Goal: Task Accomplishment & Management: Manage account settings

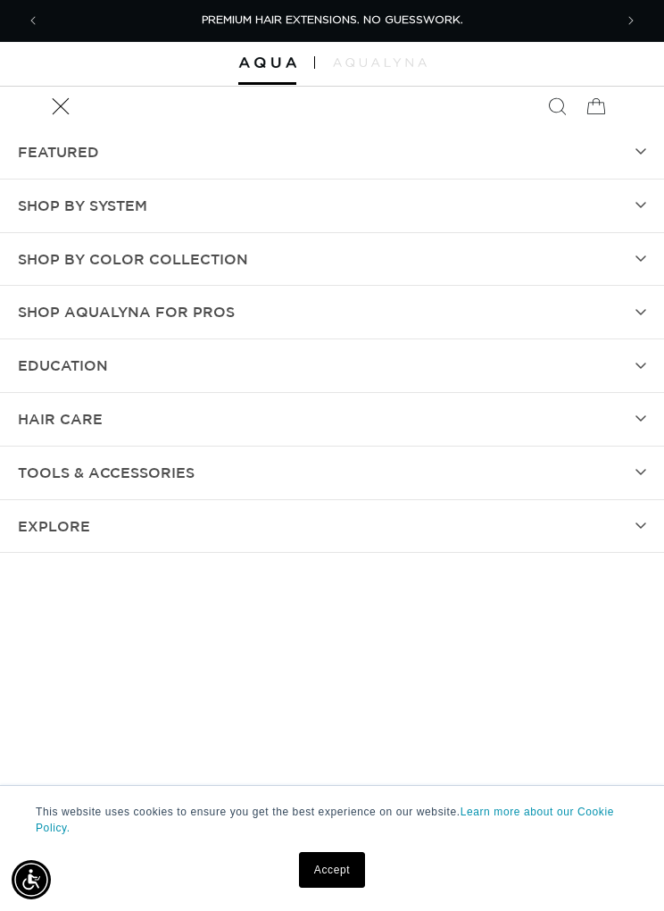
click at [550, 104] on icon "Search" at bounding box center [557, 106] width 18 height 18
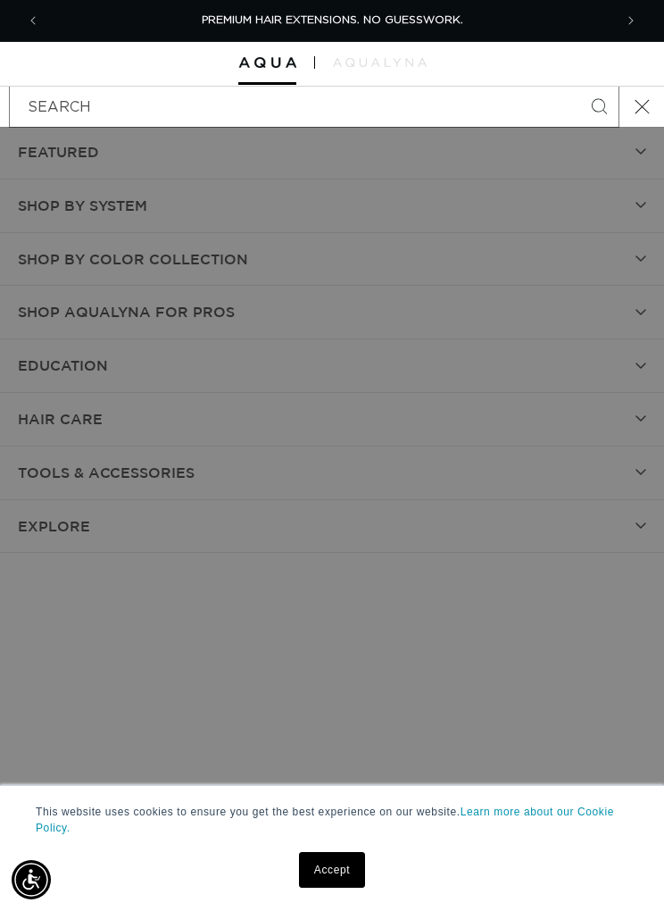
click at [0, 106] on div "Search" at bounding box center [0, 106] width 0 height 0
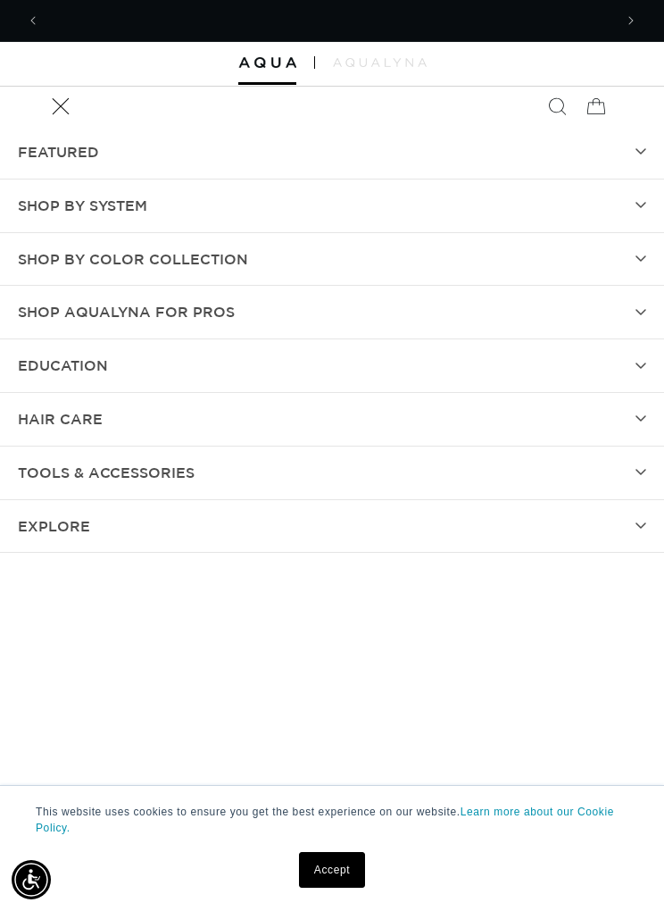
scroll to position [0, 566]
click at [604, 112] on icon at bounding box center [596, 106] width 39 height 39
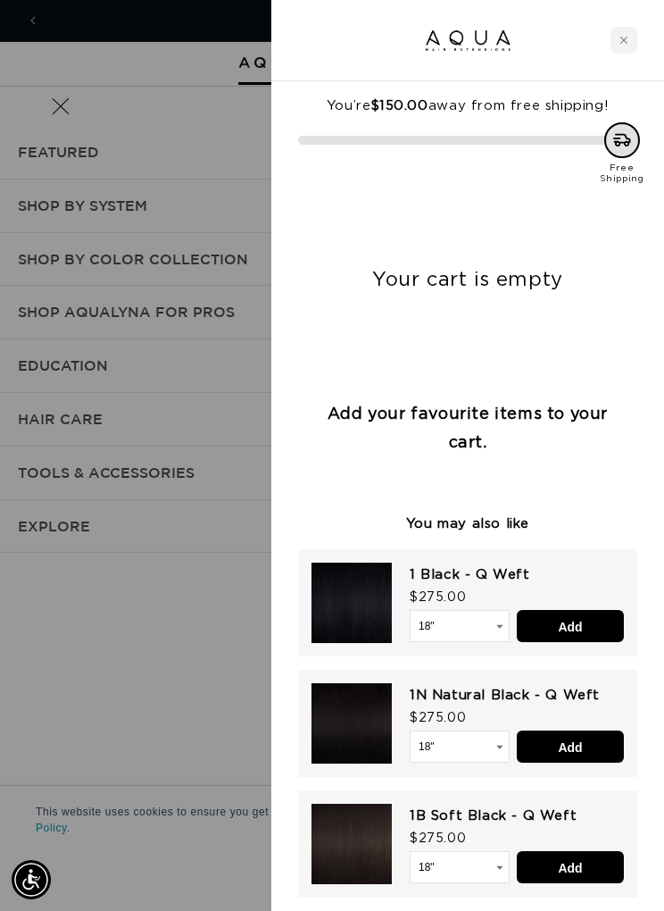
scroll to position [0, 1132]
click at [106, 526] on div at bounding box center [332, 455] width 664 height 911
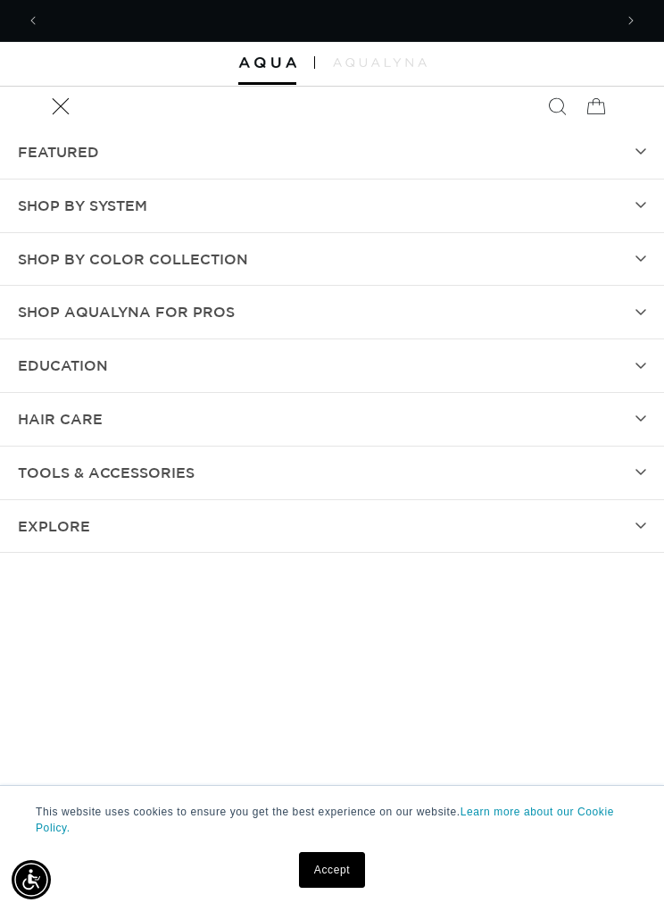
scroll to position [0, 0]
click at [68, 119] on span "Menu" at bounding box center [60, 106] width 39 height 39
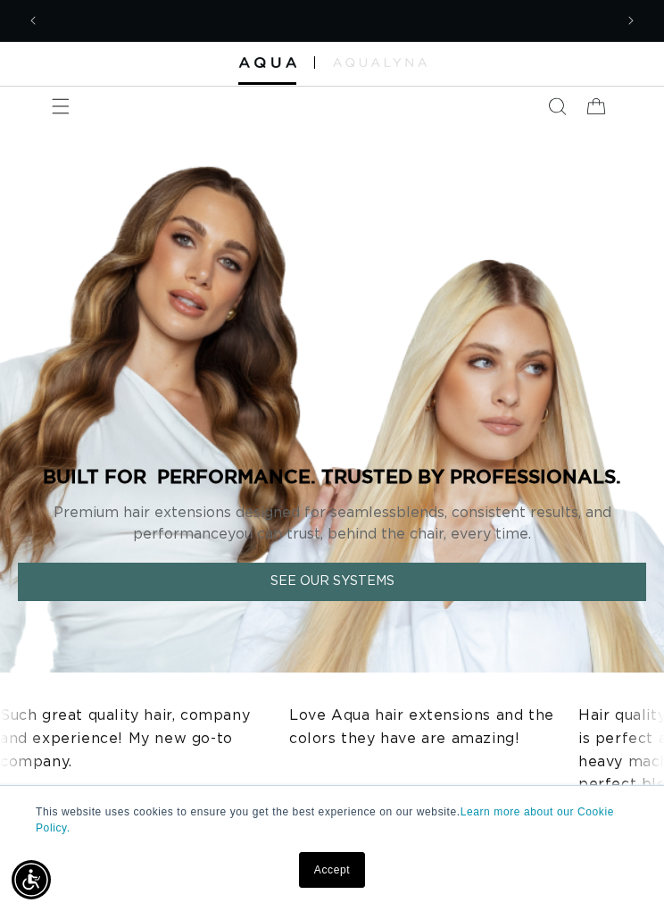
click at [30, 20] on icon "Previous announcement" at bounding box center [32, 21] width 5 height 18
click at [57, 115] on span "Menu" at bounding box center [60, 106] width 39 height 39
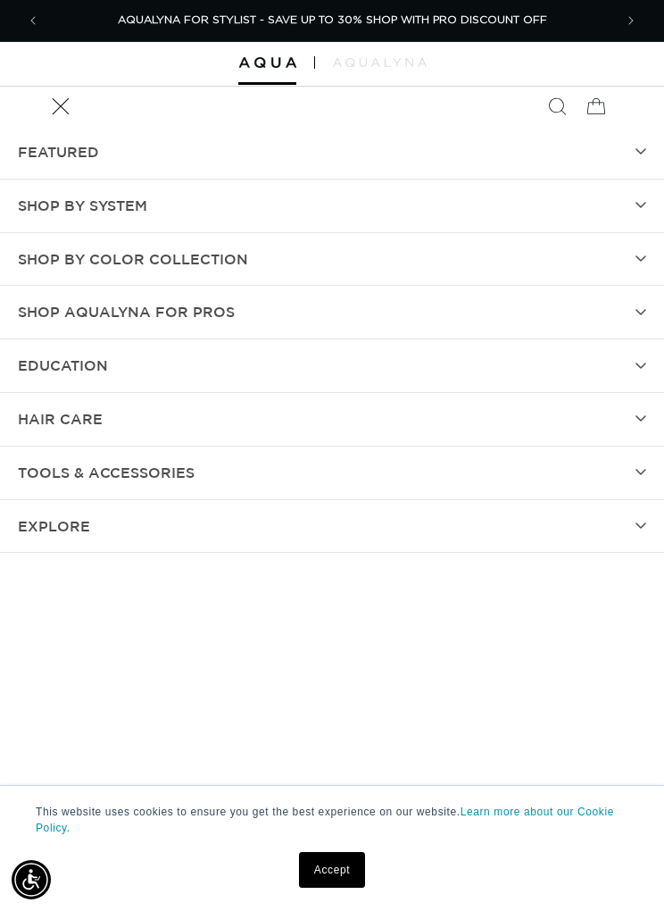
click at [320, 859] on link "Accept" at bounding box center [332, 870] width 66 height 36
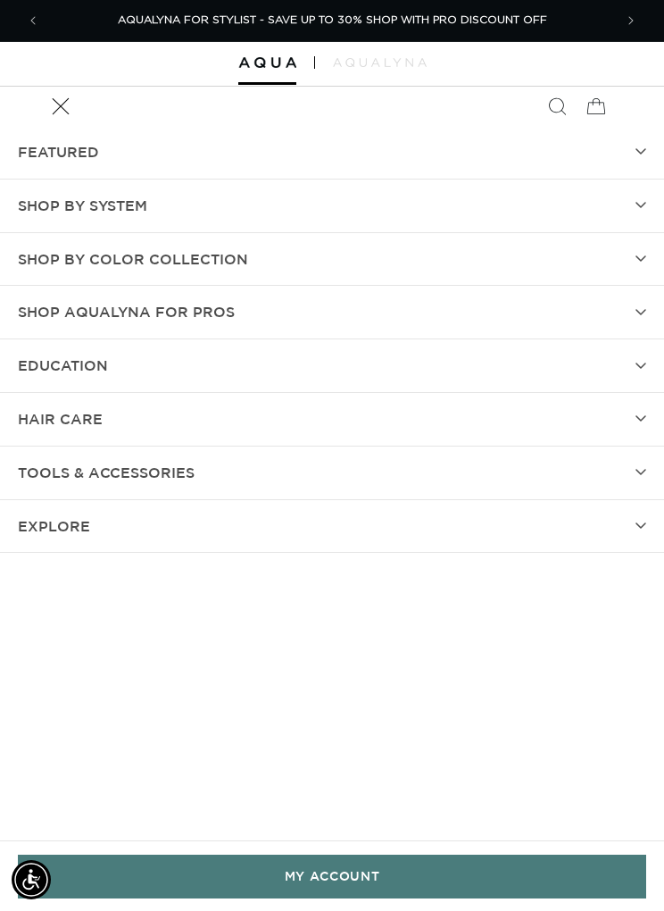
click at [243, 879] on link "MY ACCOUNT" at bounding box center [332, 876] width 629 height 44
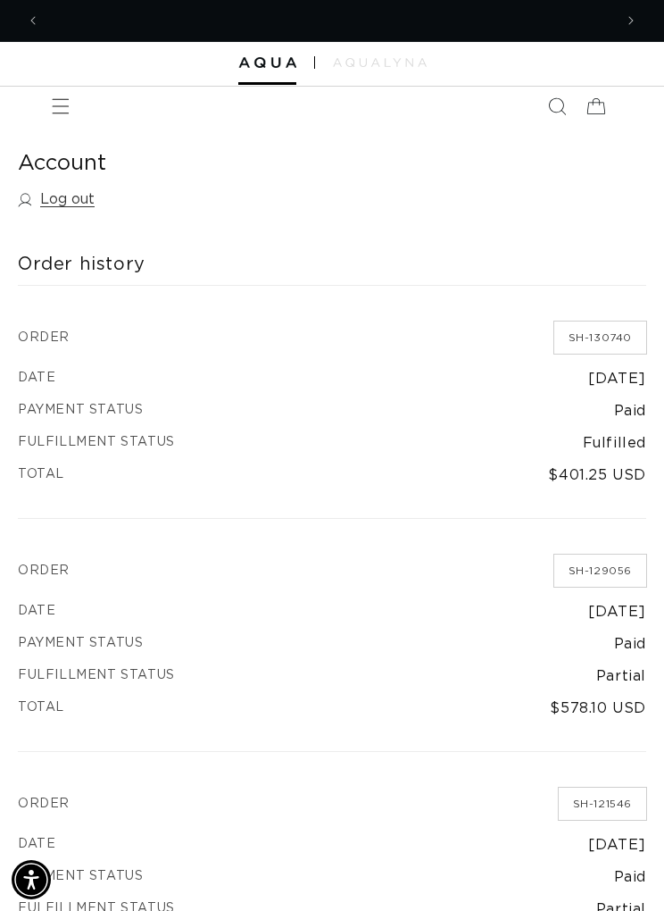
scroll to position [0, 1132]
